Goal: Navigation & Orientation: Find specific page/section

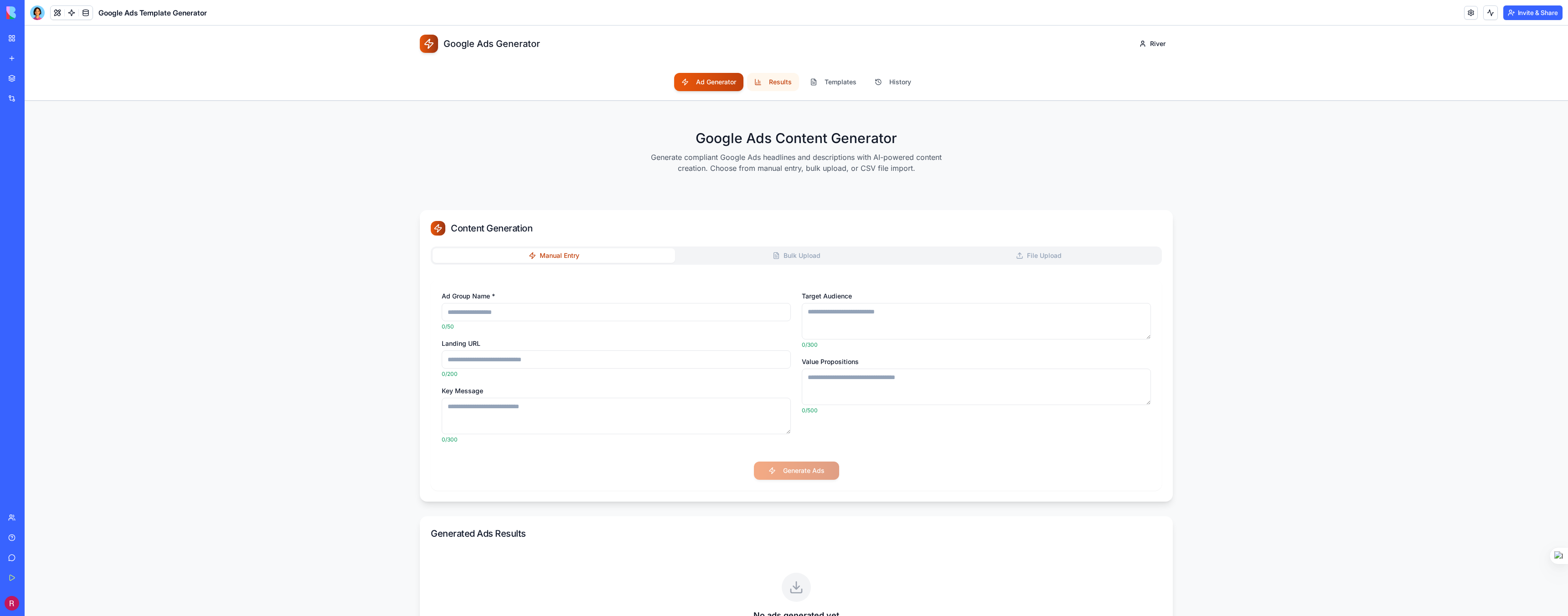
click at [780, 88] on button "Results" at bounding box center [772, 82] width 52 height 18
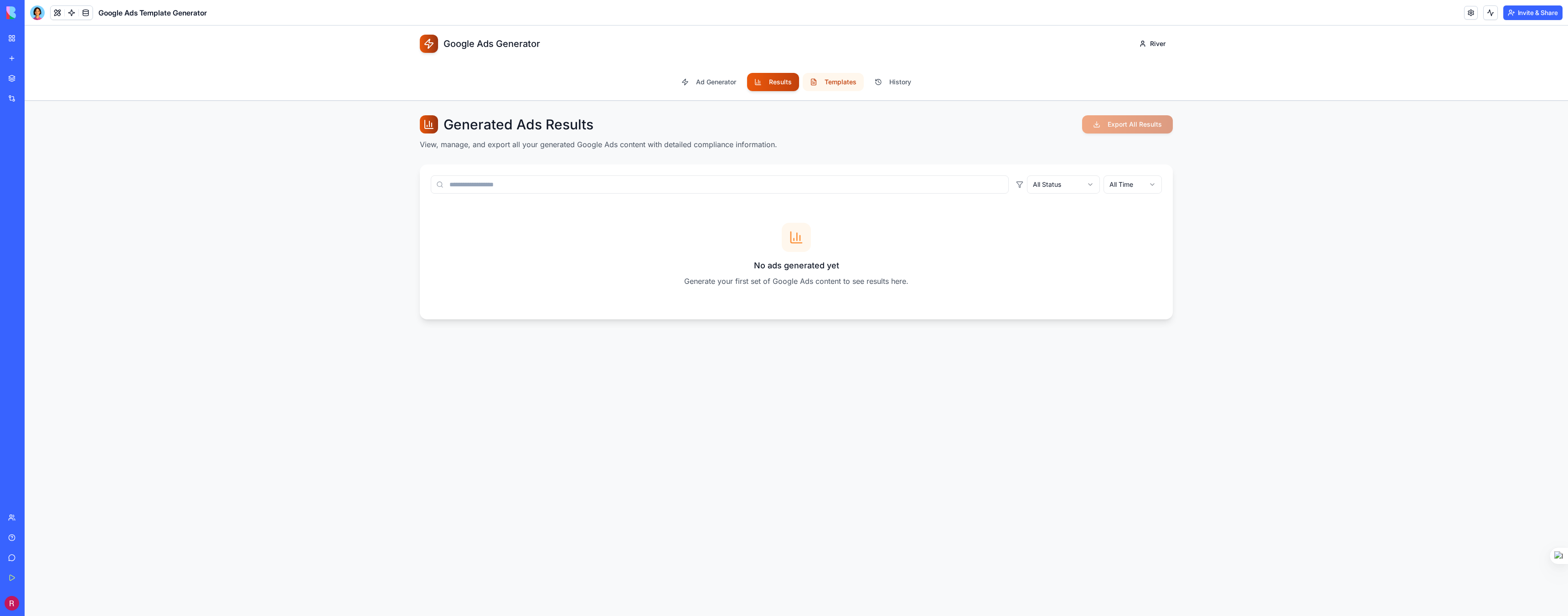
click at [850, 86] on button "Templates" at bounding box center [833, 82] width 61 height 18
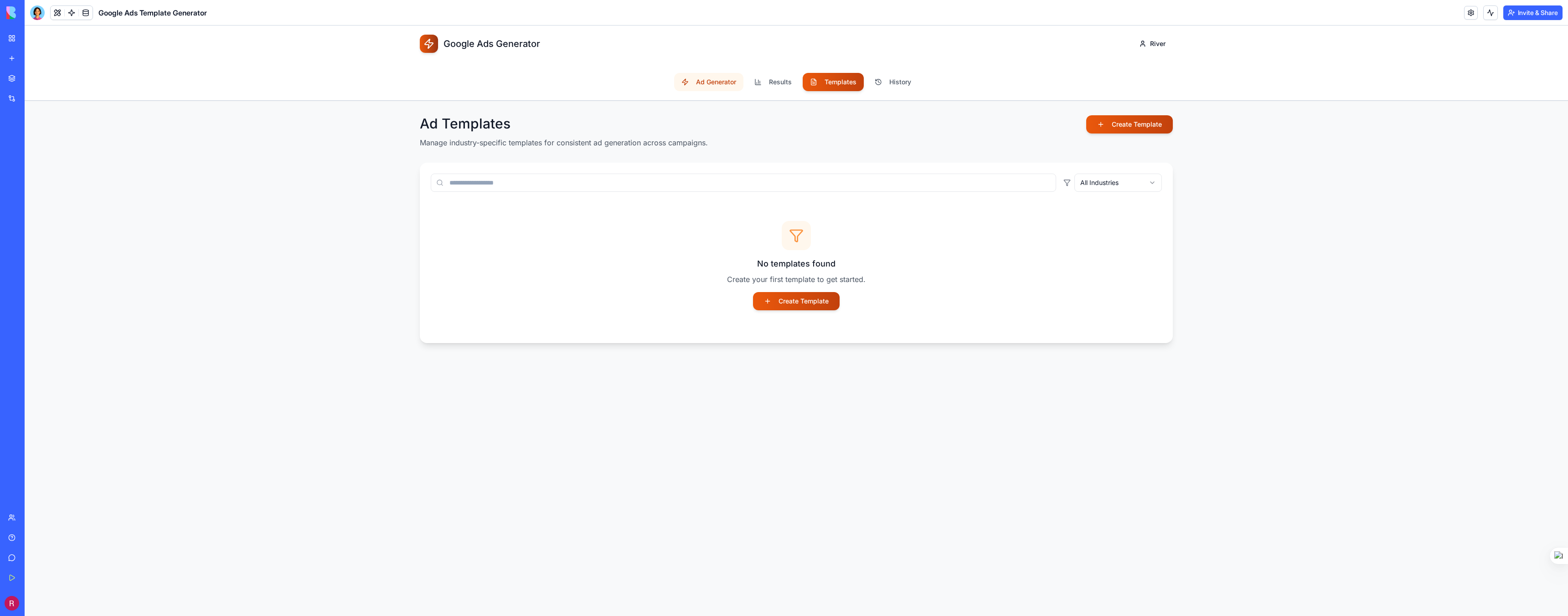
click at [713, 80] on button "Ad Generator" at bounding box center [709, 82] width 69 height 18
